Goal: Task Accomplishment & Management: Use online tool/utility

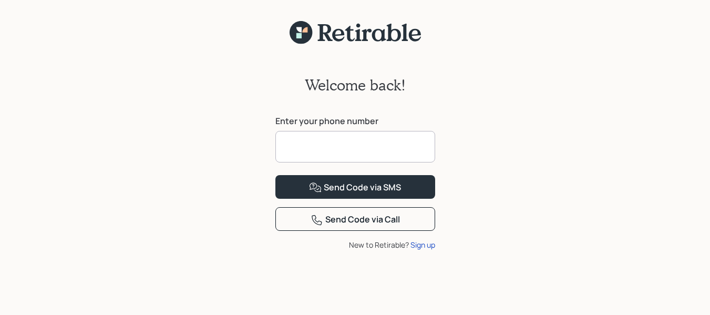
click at [388, 143] on input at bounding box center [355, 147] width 160 height 32
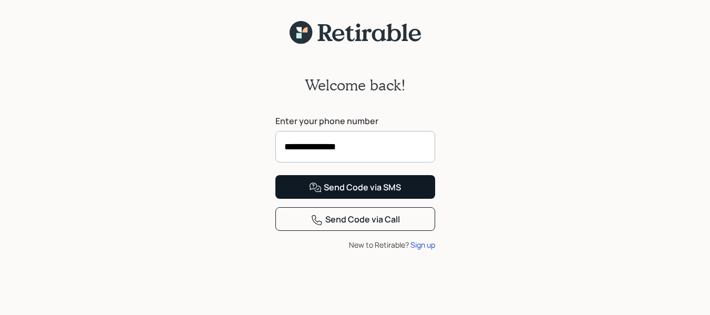
type input "**********"
click at [365, 194] on div "Send Code via SMS" at bounding box center [355, 187] width 92 height 13
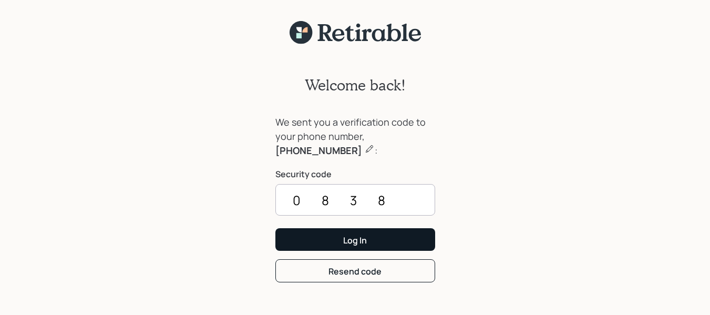
type input "0838"
click at [309, 244] on button "Log In" at bounding box center [355, 239] width 160 height 23
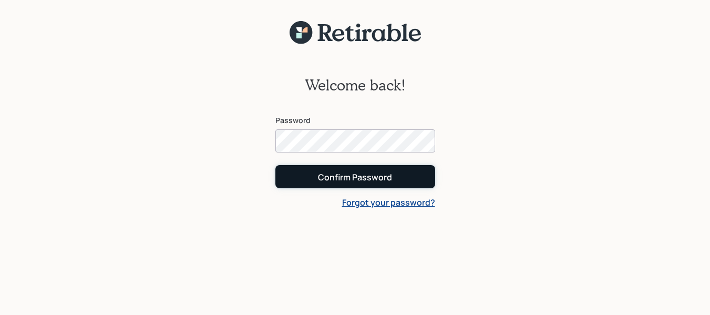
click at [350, 175] on div "Confirm Password" at bounding box center [355, 177] width 74 height 12
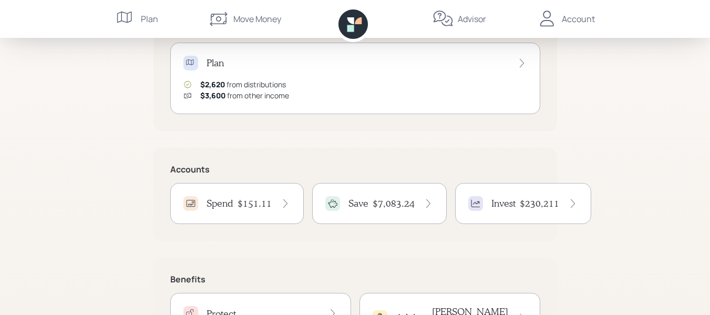
scroll to position [158, 0]
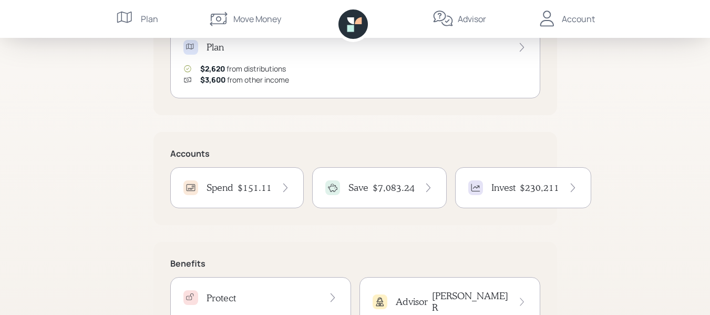
click at [271, 184] on div "$151.11" at bounding box center [263, 188] width 53 height 12
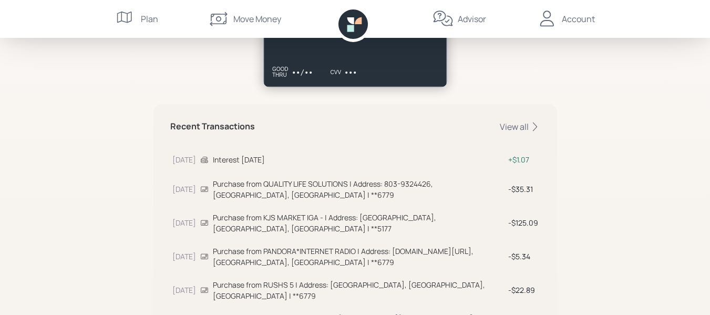
scroll to position [315, 0]
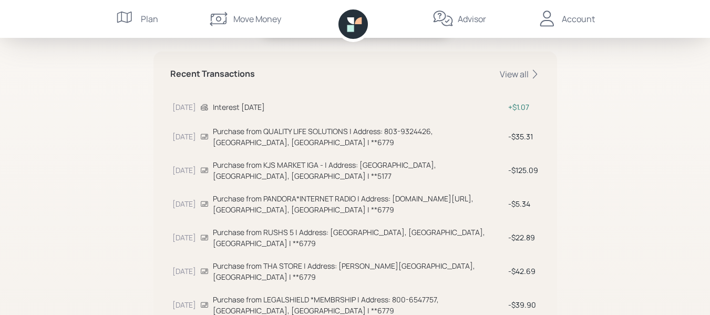
click at [562, 18] on div "Account" at bounding box center [578, 19] width 33 height 13
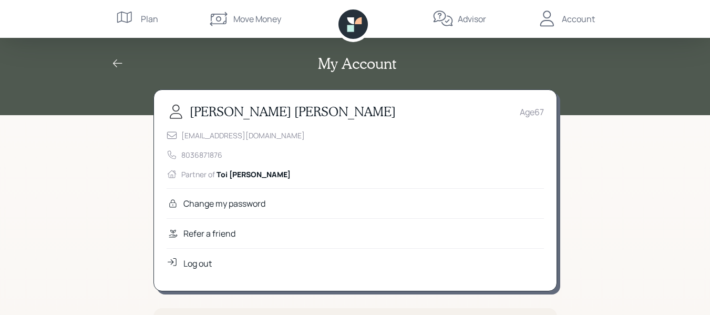
click at [243, 15] on div "Move Money" at bounding box center [257, 19] width 48 height 13
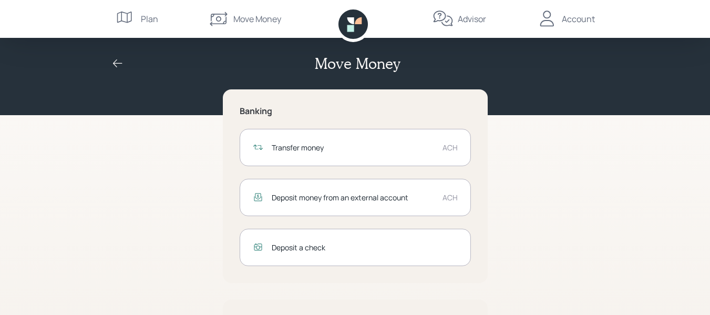
click at [438, 142] on div "Transfer money ACH" at bounding box center [355, 147] width 231 height 37
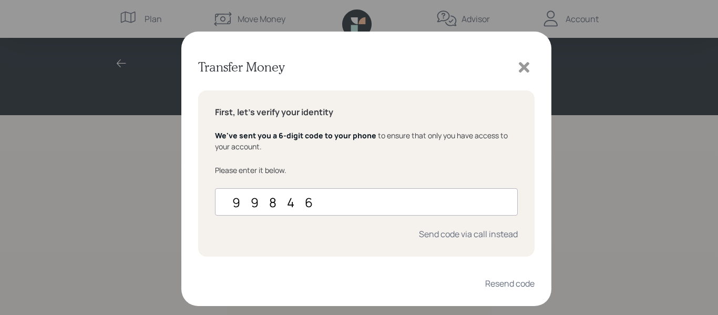
type input "998468"
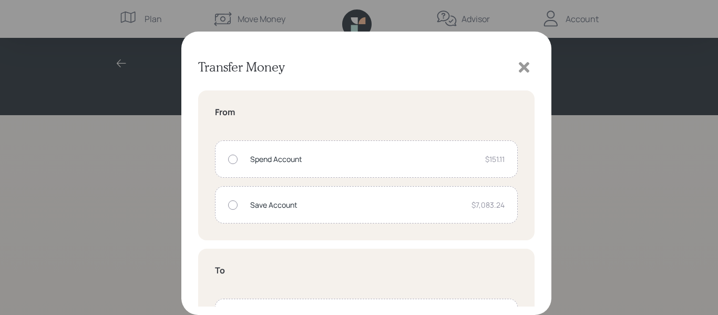
click at [236, 204] on div at bounding box center [232, 204] width 9 height 9
radio input "true"
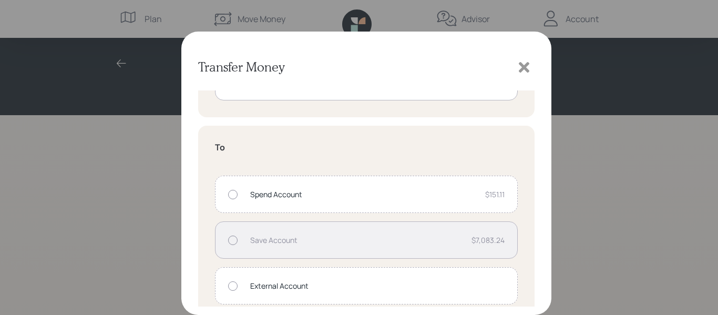
scroll to position [138, 0]
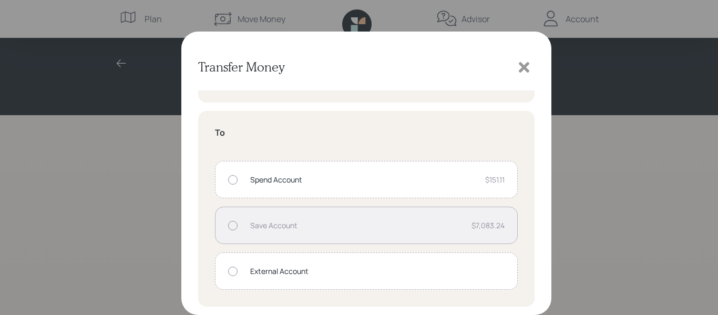
click at [237, 179] on div "Spend Account $151.11" at bounding box center [366, 179] width 303 height 37
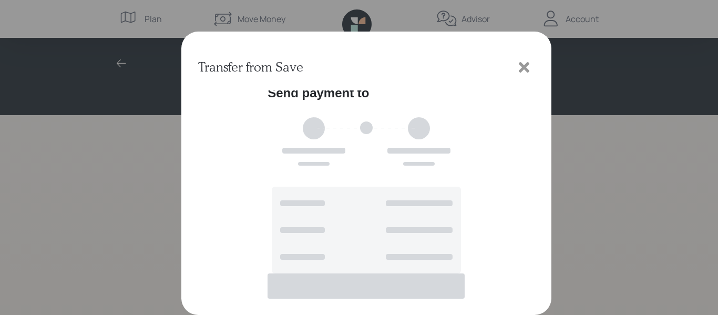
scroll to position [0, 0]
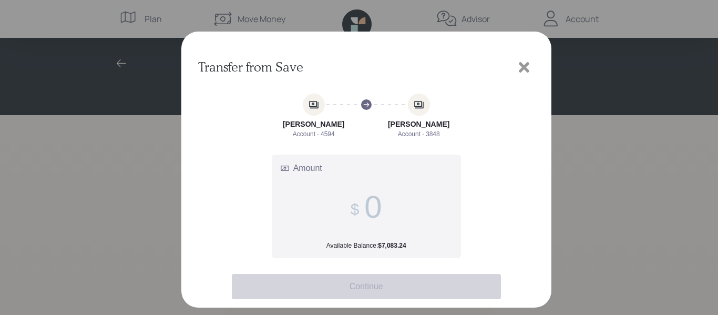
click at [384, 202] on label "Amount Available Balance: $7,083.24" at bounding box center [366, 206] width 188 height 103
click at [381, 202] on input "Amount Available Balance: $7,083.24" at bounding box center [372, 207] width 17 height 36
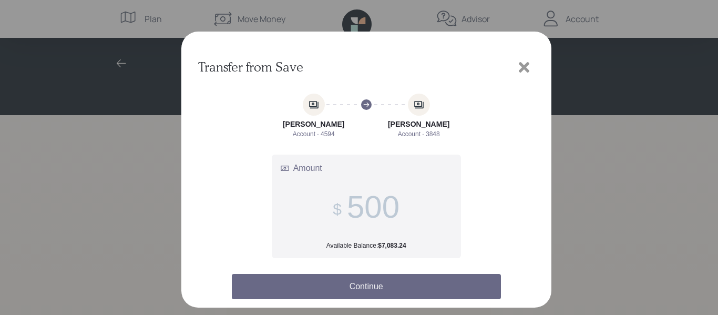
type input "500"
click at [425, 285] on button "Continue" at bounding box center [366, 286] width 269 height 25
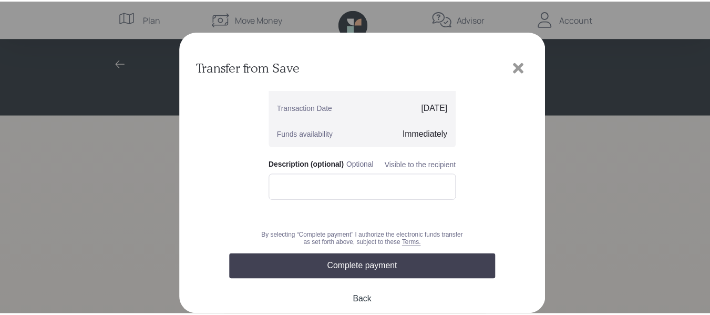
scroll to position [120, 0]
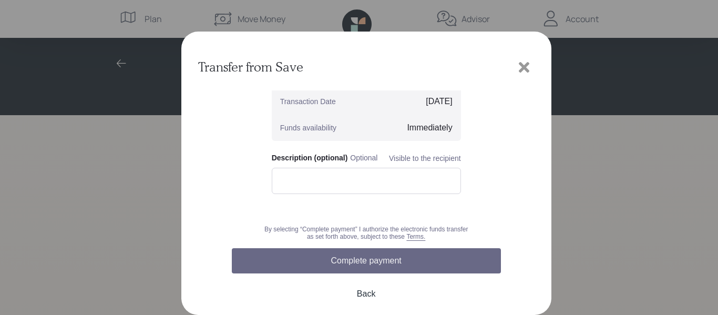
click at [410, 261] on button "Complete payment" at bounding box center [366, 260] width 269 height 25
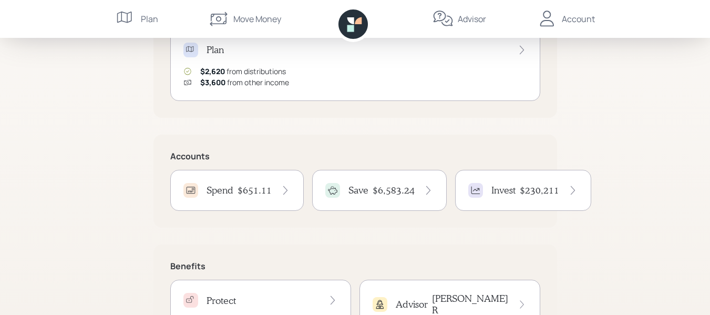
scroll to position [158, 0]
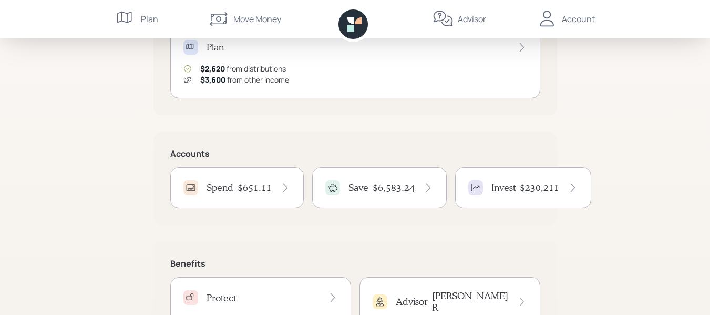
click at [376, 186] on h4 "$6,583.24" at bounding box center [393, 188] width 42 height 12
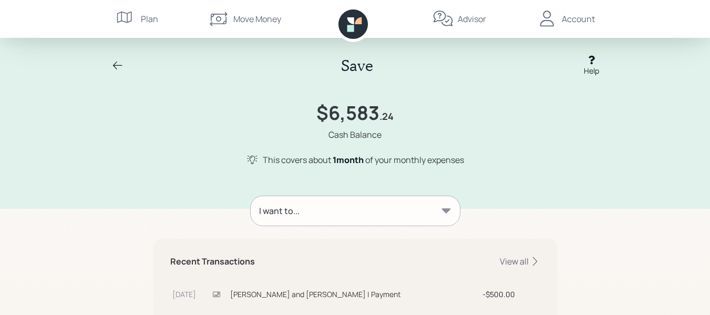
click at [581, 10] on div "Account" at bounding box center [565, 19] width 58 height 38
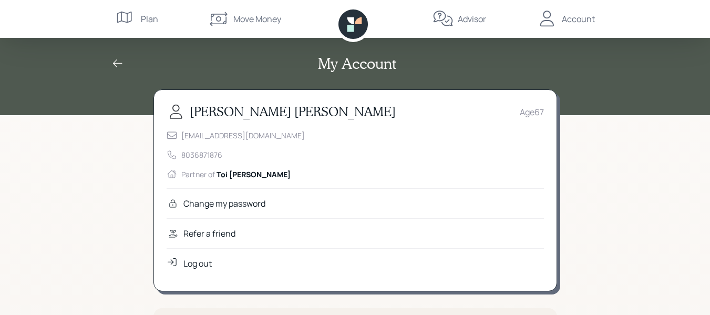
click at [201, 265] on div "Log out" at bounding box center [197, 263] width 28 height 13
